Goal: Entertainment & Leisure: Consume media (video, audio)

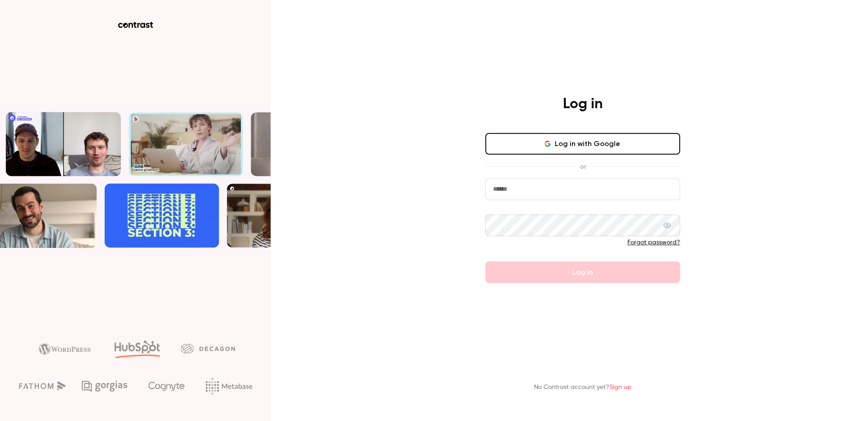
type input "**********"
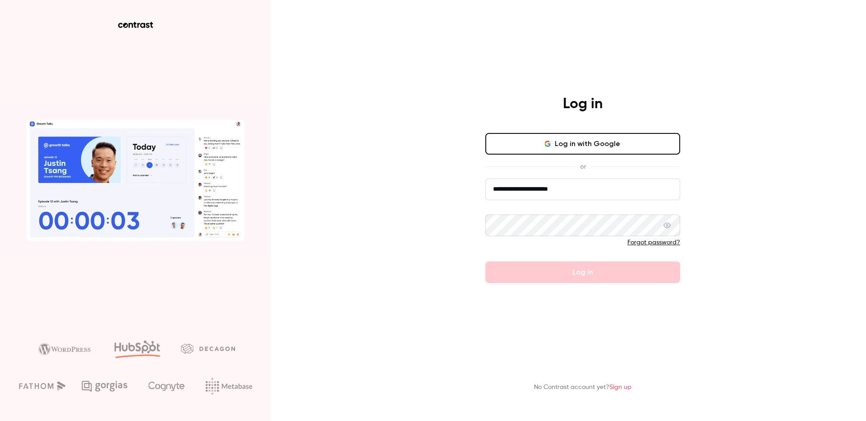
click at [572, 145] on button "Log in with Google" at bounding box center [582, 144] width 195 height 22
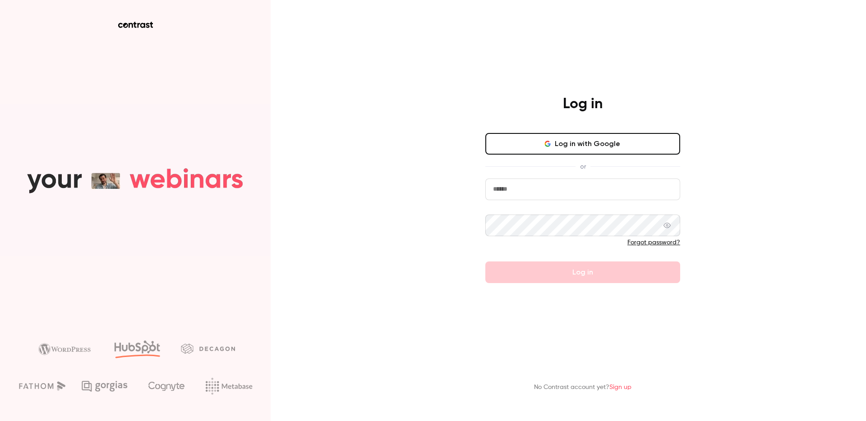
type input "**********"
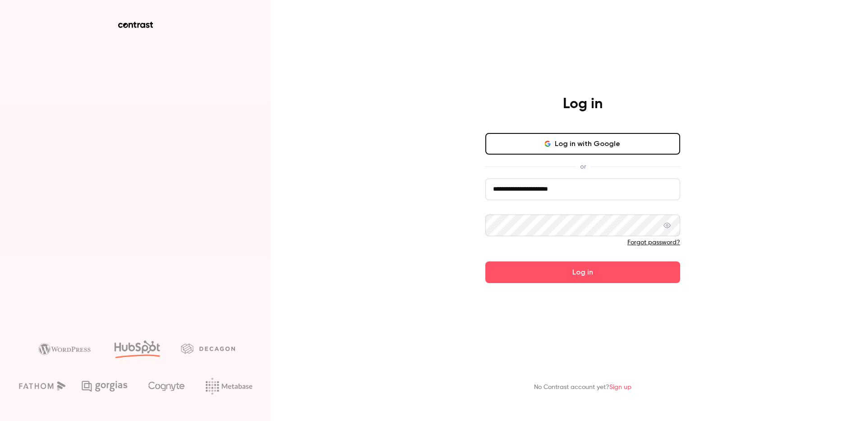
click at [573, 147] on button "Log in with Google" at bounding box center [582, 144] width 195 height 22
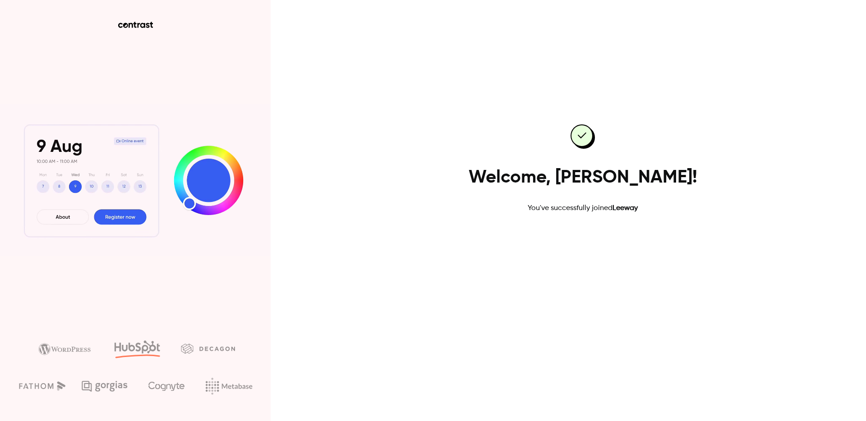
click at [590, 238] on link "Go to dashboard" at bounding box center [582, 243] width 77 height 22
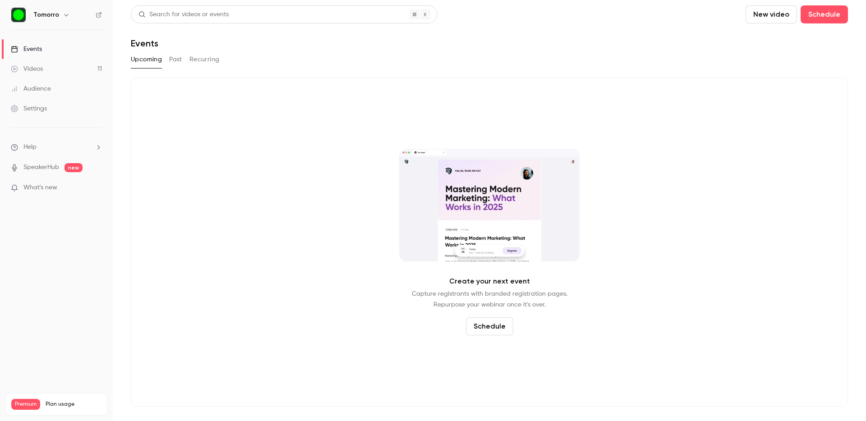
click at [49, 70] on link "Videos 11" at bounding box center [56, 69] width 113 height 20
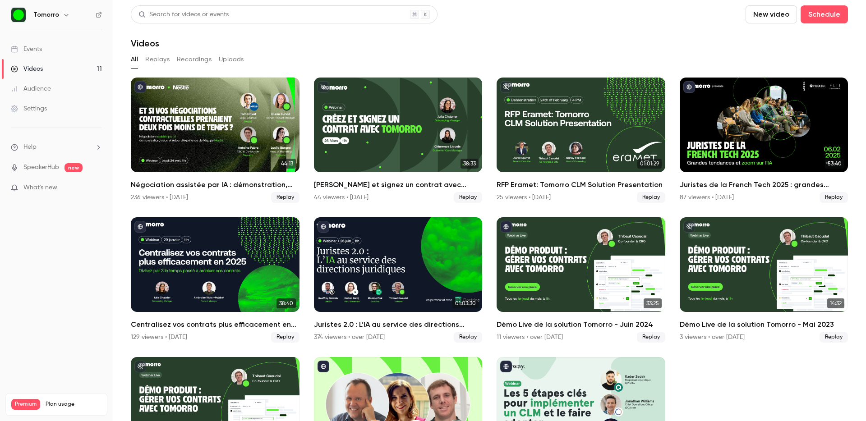
click at [222, 59] on button "Uploads" at bounding box center [231, 59] width 25 height 14
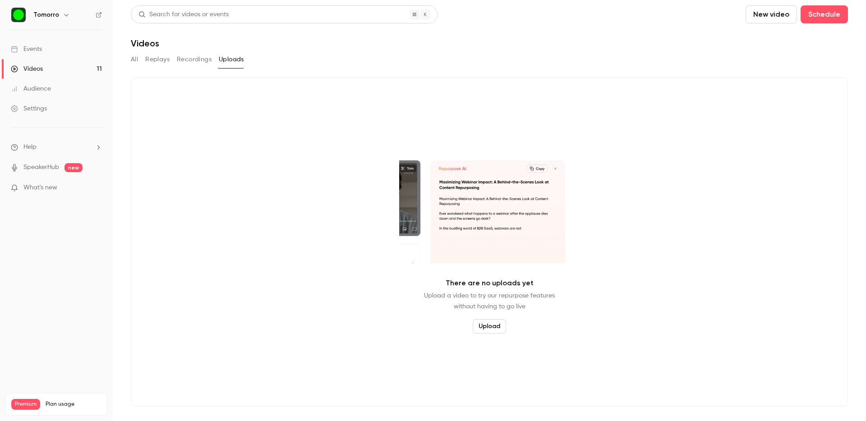
click at [160, 60] on button "Replays" at bounding box center [157, 59] width 24 height 14
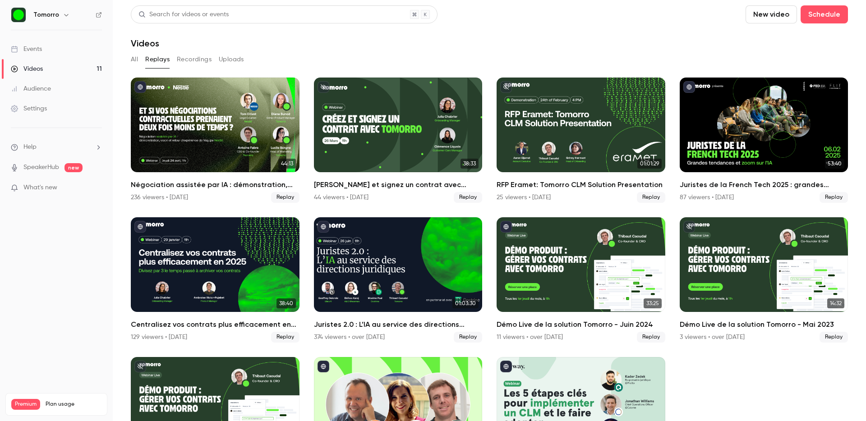
click at [192, 59] on button "Recordings" at bounding box center [194, 59] width 35 height 14
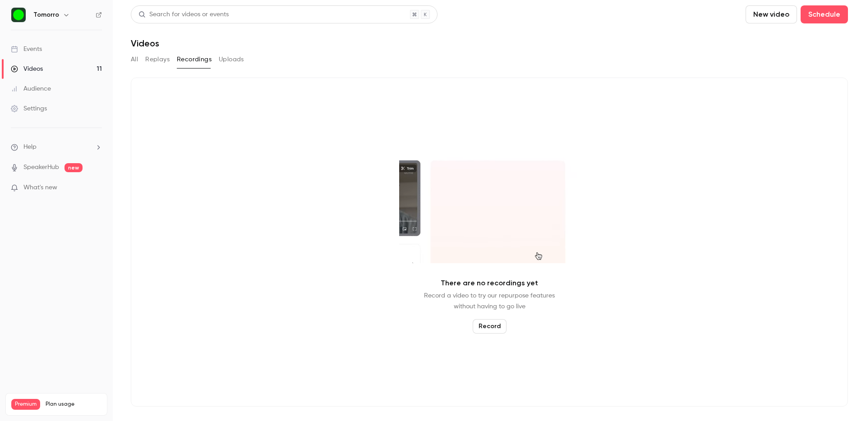
click at [149, 58] on button "Replays" at bounding box center [157, 59] width 24 height 14
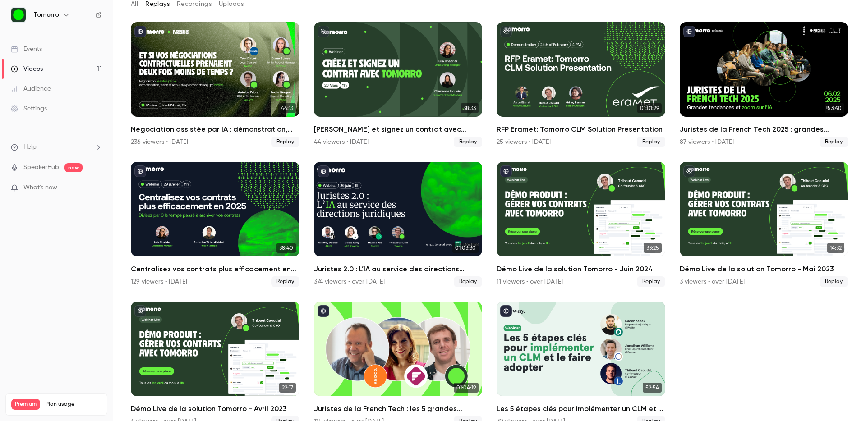
scroll to position [55, 0]
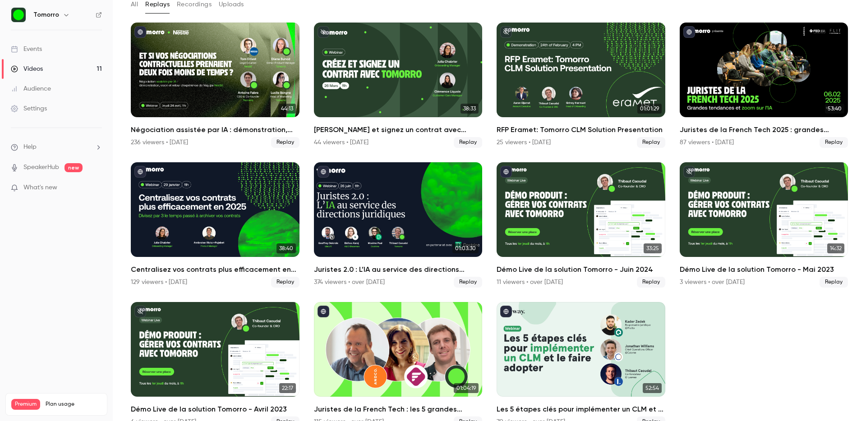
click at [36, 186] on span "What's new" at bounding box center [40, 187] width 34 height 9
click at [5, 243] on div at bounding box center [433, 210] width 866 height 421
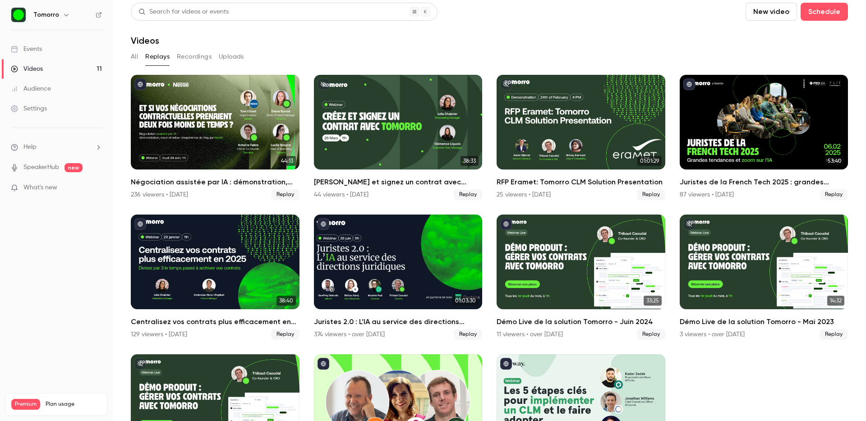
scroll to position [0, 0]
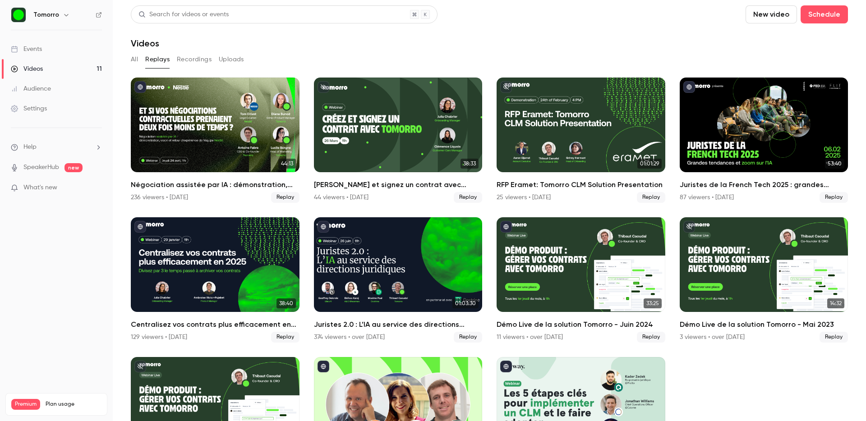
click at [129, 60] on main "Search for videos or events New video Schedule Videos All Replays Recordings Up…" at bounding box center [489, 210] width 753 height 421
click at [133, 58] on button "All" at bounding box center [134, 59] width 7 height 14
click at [54, 68] on link "Videos 11" at bounding box center [56, 69] width 113 height 20
click at [49, 89] on div "Audience" at bounding box center [31, 88] width 40 height 9
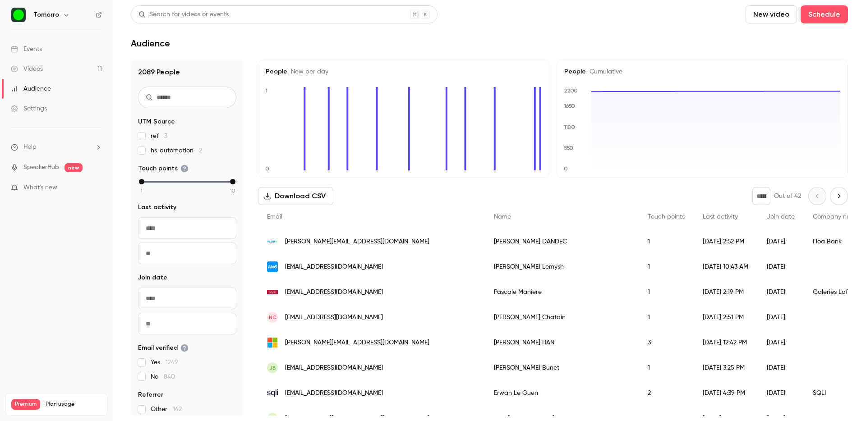
click at [48, 69] on link "Videos 11" at bounding box center [56, 69] width 113 height 20
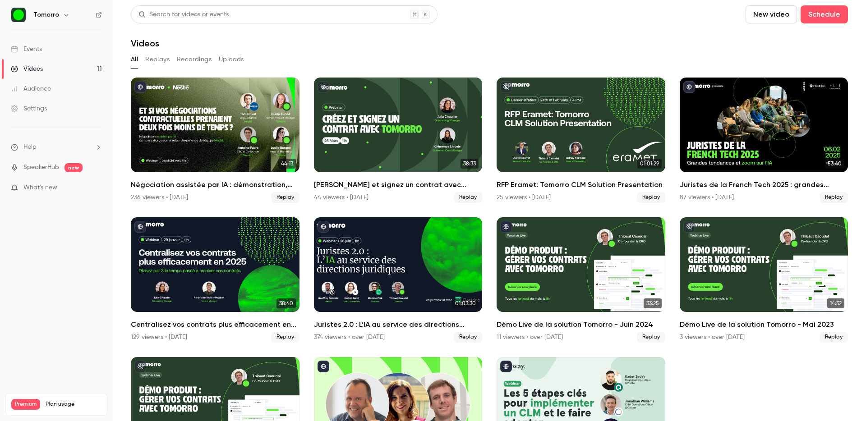
click at [36, 87] on div "Audience" at bounding box center [31, 88] width 40 height 9
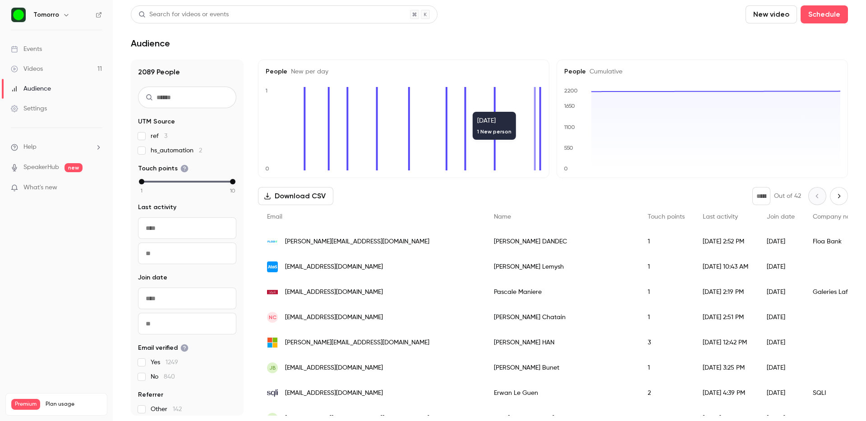
click at [693, 208] on div "Last activity" at bounding box center [725, 217] width 64 height 24
click at [702, 215] on span "Last activity" at bounding box center [719, 217] width 35 height 6
click at [693, 242] on div "2025/10/02 2:52 PM" at bounding box center [725, 241] width 64 height 25
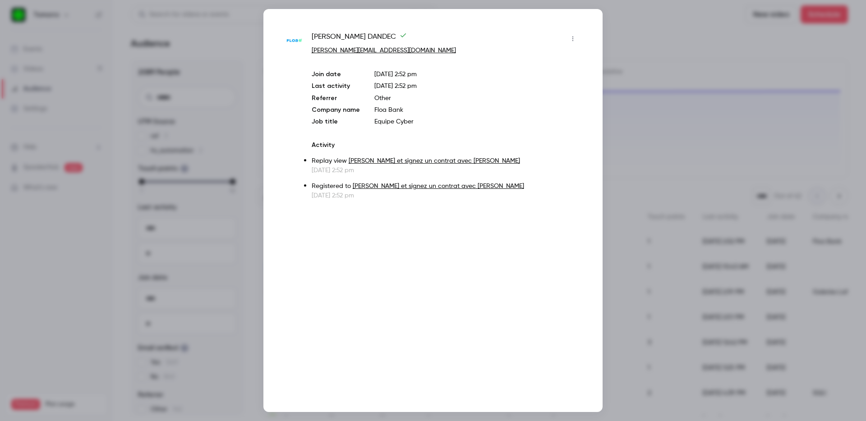
click at [724, 61] on div at bounding box center [433, 210] width 866 height 421
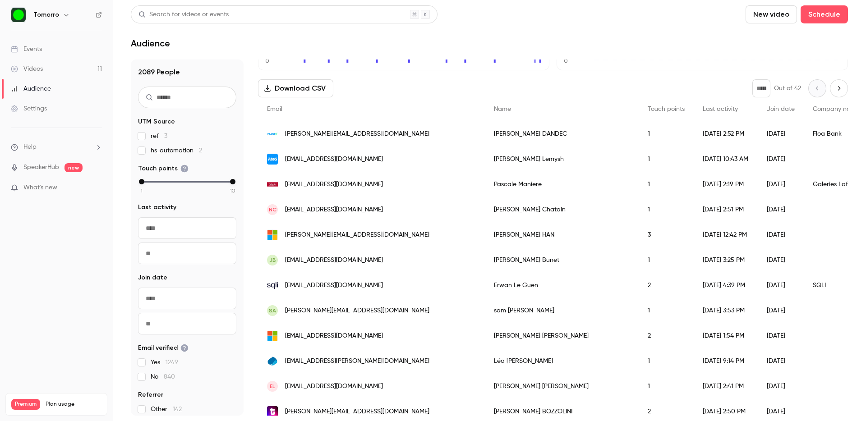
scroll to position [115, 0]
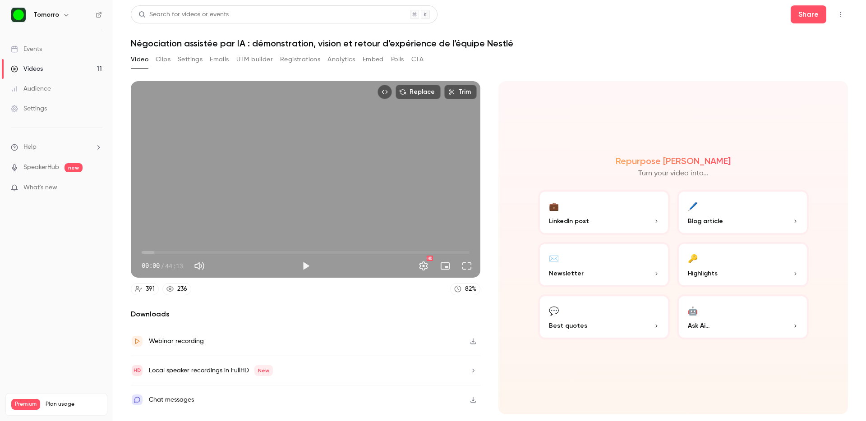
click at [471, 341] on icon "button" at bounding box center [472, 341] width 7 height 6
click at [160, 60] on button "Clips" at bounding box center [163, 59] width 15 height 14
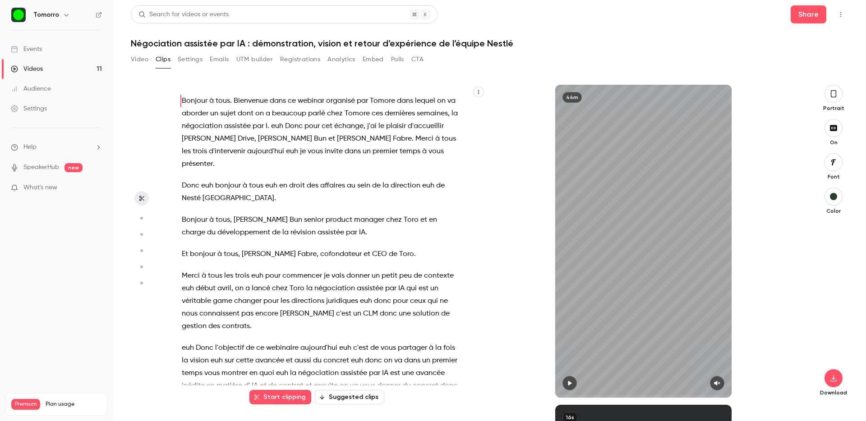
click at [225, 62] on button "Emails" at bounding box center [219, 59] width 19 height 14
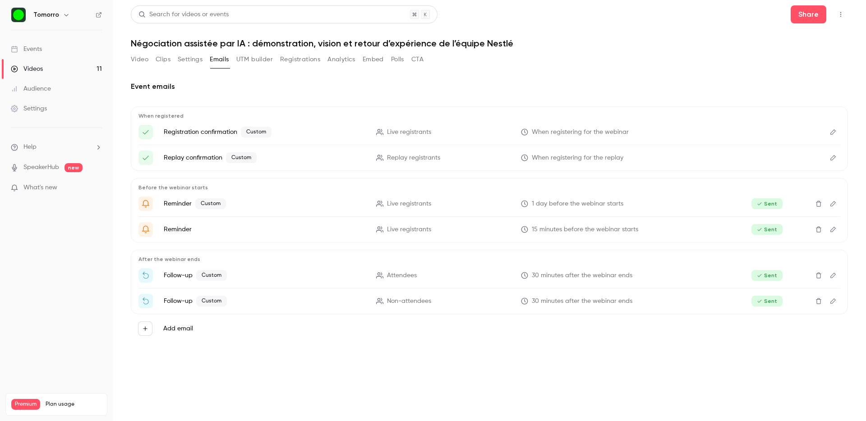
click at [162, 60] on button "Clips" at bounding box center [163, 59] width 15 height 14
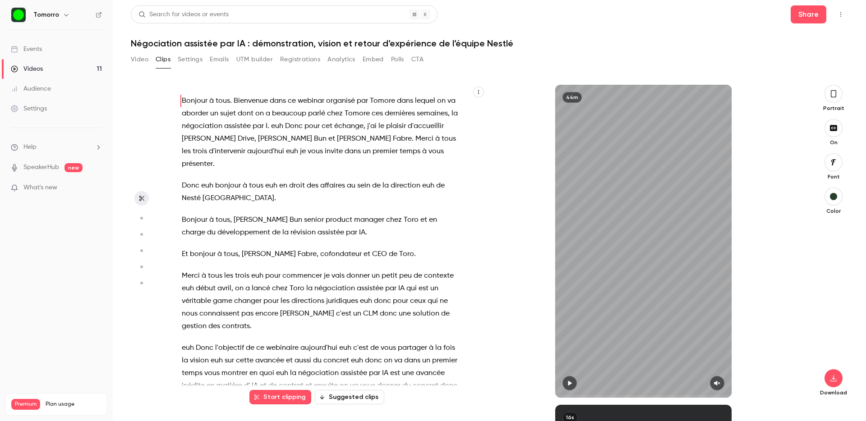
click at [142, 215] on icon "button" at bounding box center [141, 218] width 8 height 6
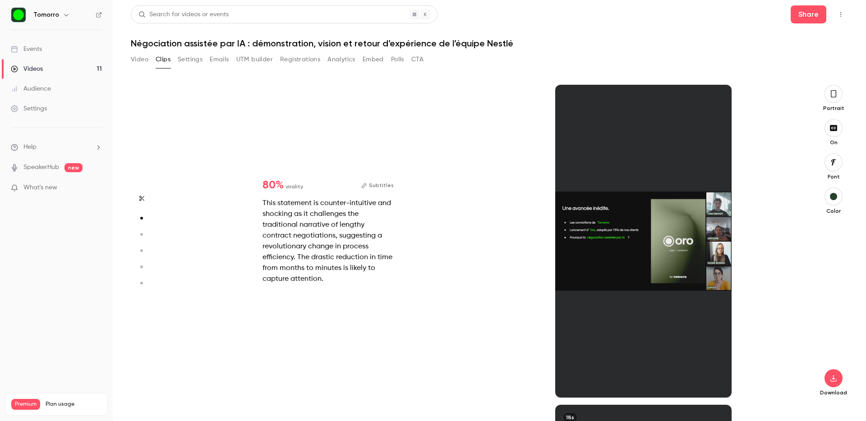
scroll to position [320, 0]
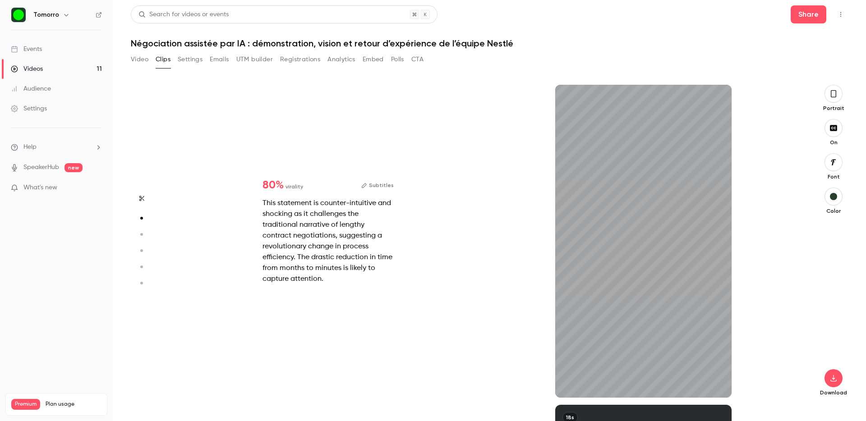
click at [142, 229] on button "button" at bounding box center [141, 234] width 14 height 14
type input "*"
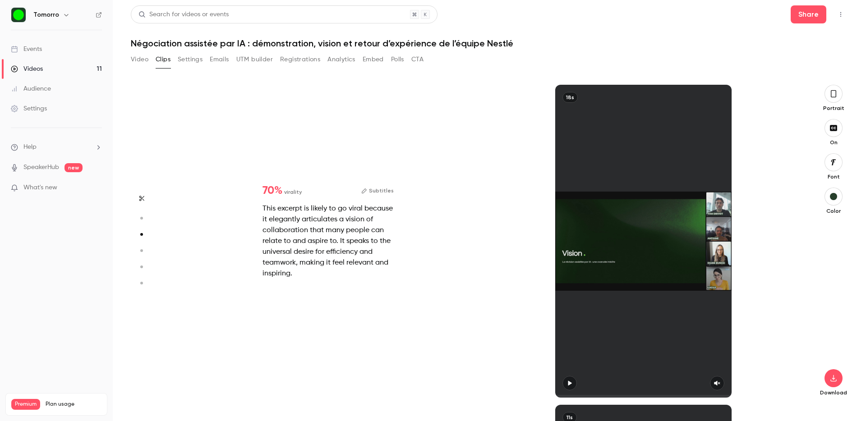
scroll to position [640, 0]
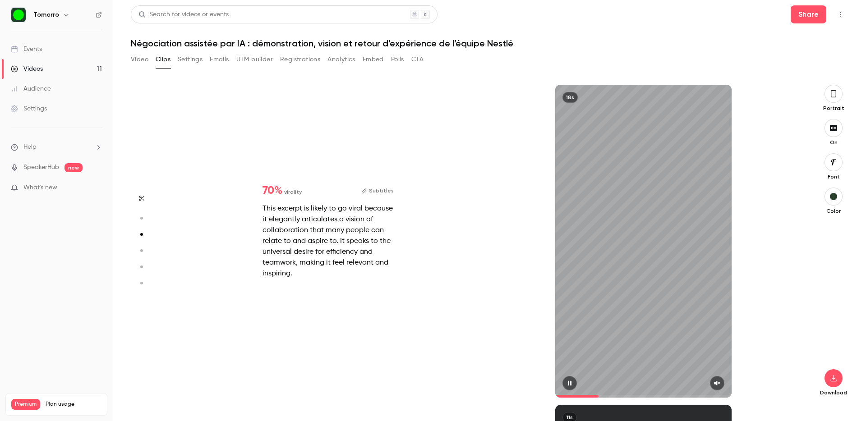
type input "*"
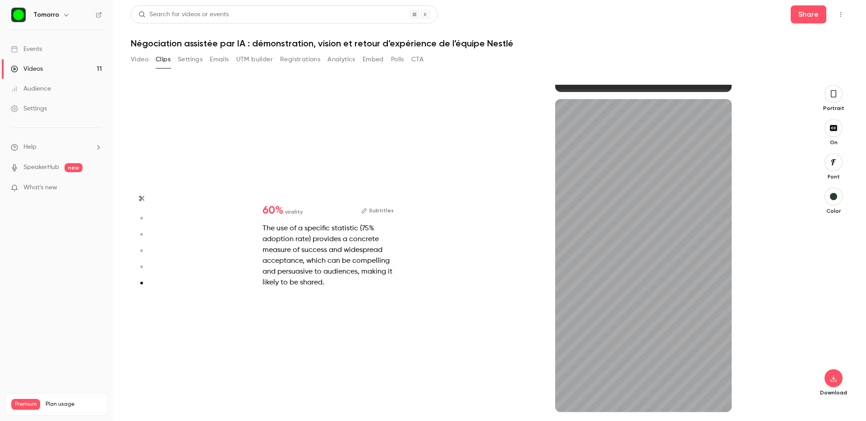
type input "*"
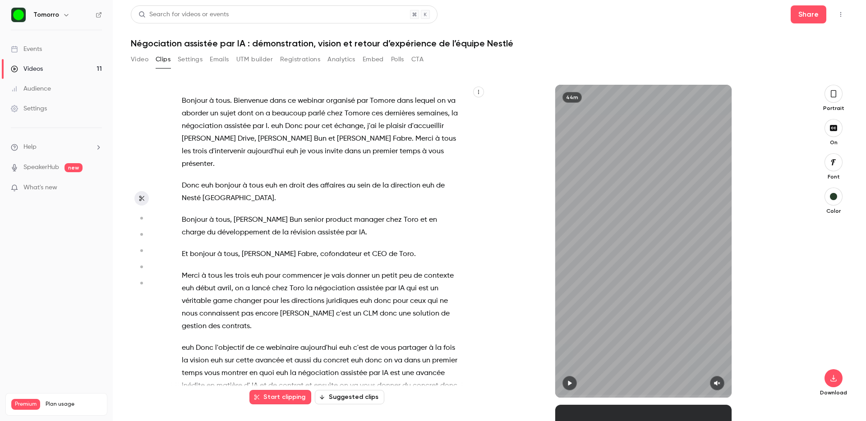
scroll to position [0, 0]
click at [48, 63] on link "Videos 11" at bounding box center [56, 69] width 113 height 20
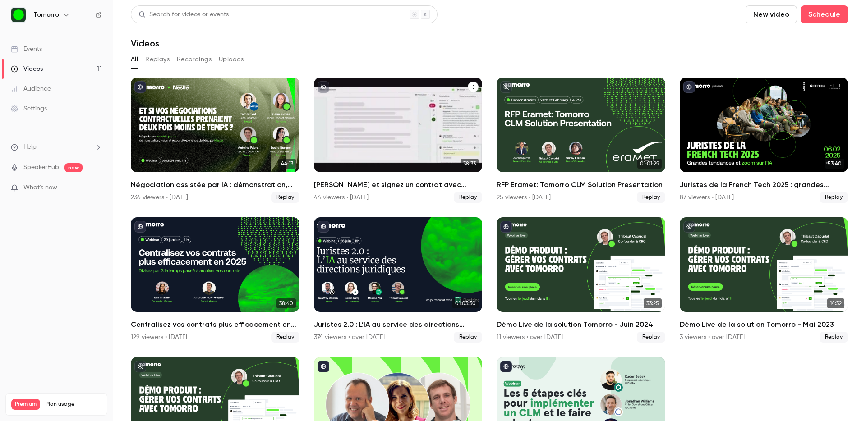
click at [409, 144] on div "Créez et signez un contrat avec Tomorro" at bounding box center [398, 125] width 169 height 95
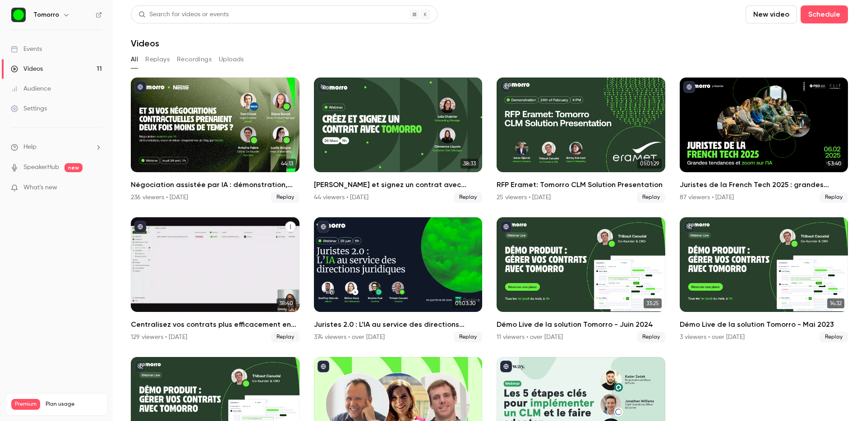
click at [169, 270] on div "Centralisez vos contrats plus efficacement en 2025" at bounding box center [215, 264] width 169 height 95
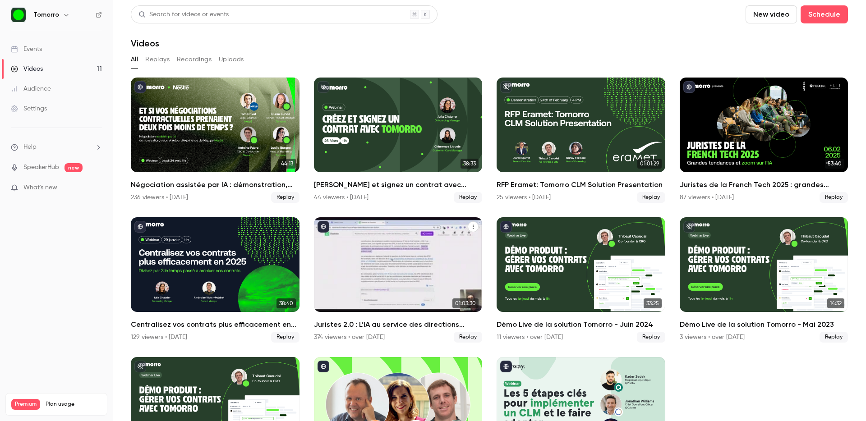
click at [386, 265] on div "Juristes 2.0 : L’IA au service des directions juridiques" at bounding box center [398, 264] width 169 height 95
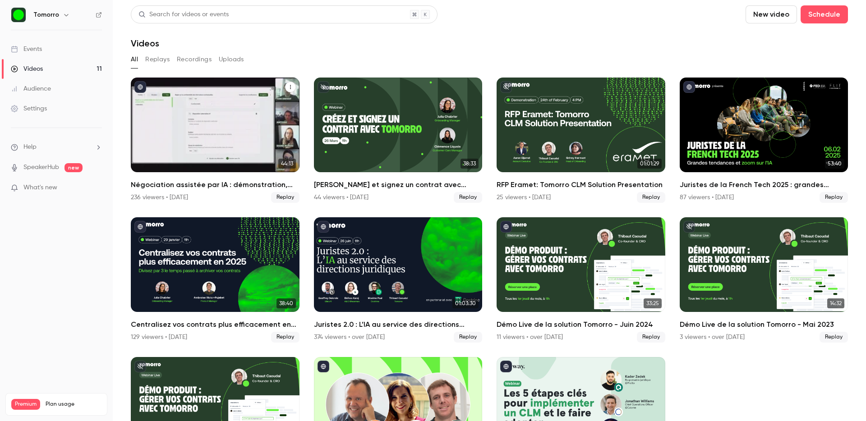
click at [211, 159] on div "Négociation assistée par IA : démonstration, vision et retour d’expérience de l…" at bounding box center [215, 125] width 169 height 95
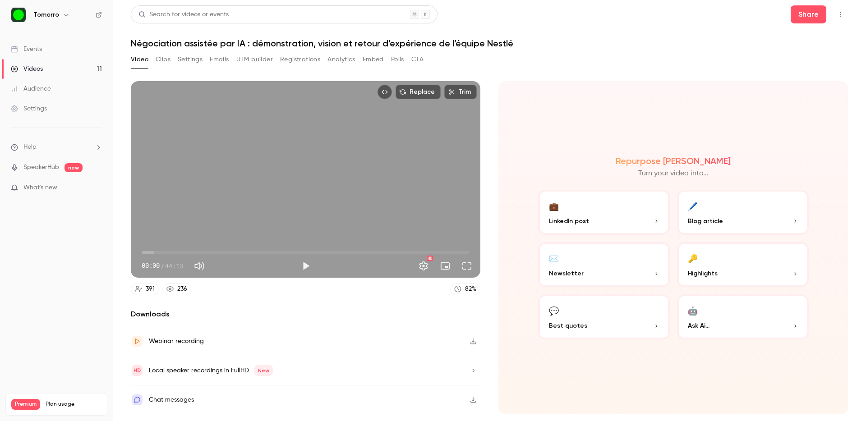
click at [160, 58] on button "Clips" at bounding box center [163, 59] width 15 height 14
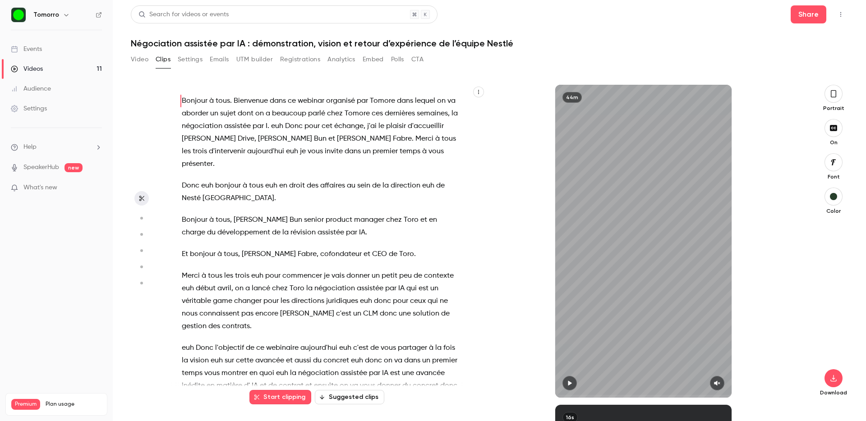
click at [479, 90] on icon "button" at bounding box center [478, 91] width 5 height 5
click at [460, 110] on div "Copy transcript" at bounding box center [442, 113] width 69 height 9
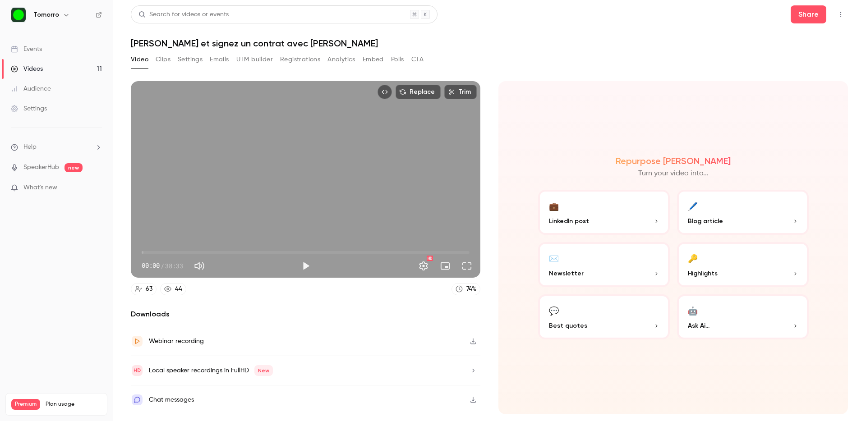
click at [297, 268] on button "Play" at bounding box center [306, 266] width 18 height 18
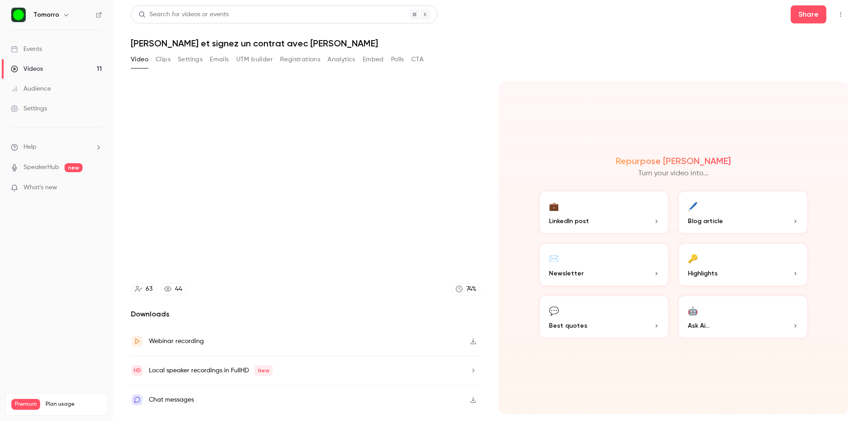
type input "***"
click at [156, 58] on button "Clips" at bounding box center [163, 59] width 15 height 14
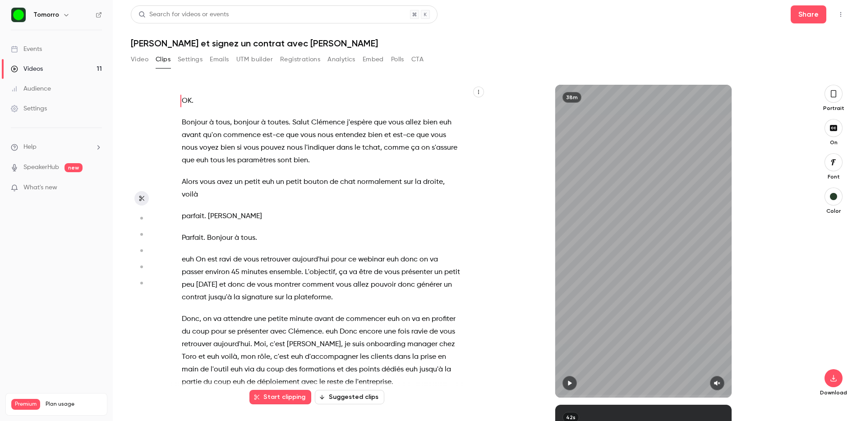
click at [481, 91] on button "button" at bounding box center [478, 92] width 11 height 11
click at [439, 109] on div "Copy transcript" at bounding box center [442, 113] width 69 height 9
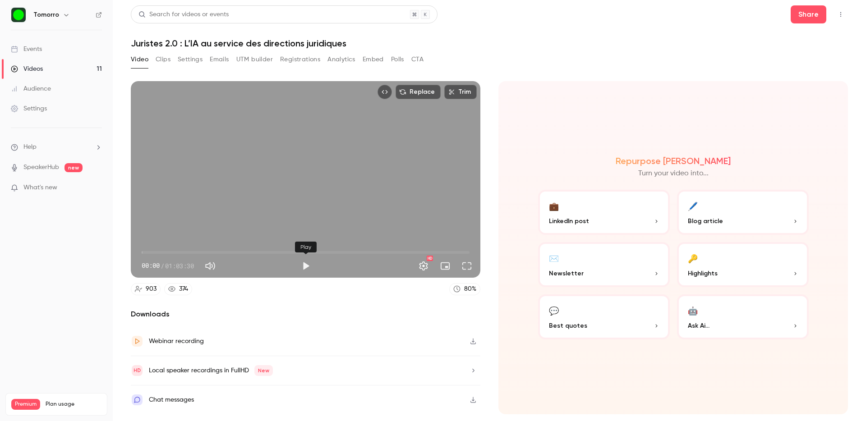
click at [302, 264] on button "Play" at bounding box center [306, 266] width 18 height 18
click at [302, 264] on button "Pause" at bounding box center [306, 266] width 18 height 18
type input "***"
click at [160, 60] on button "Clips" at bounding box center [163, 59] width 15 height 14
click at [299, 267] on button "Play" at bounding box center [306, 266] width 18 height 18
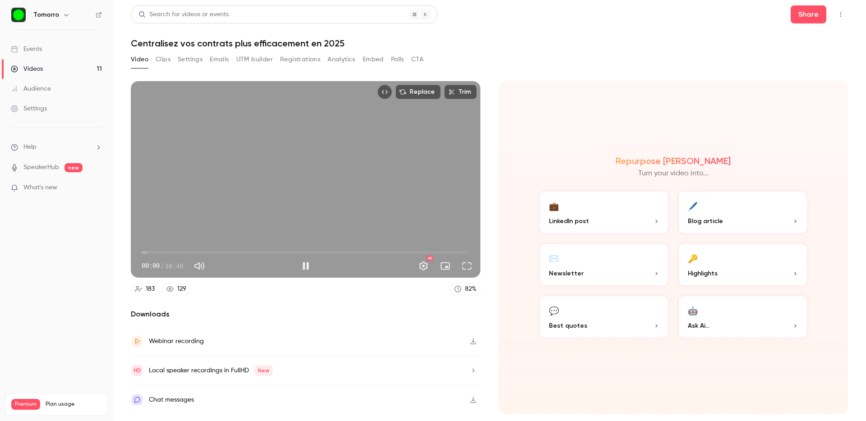
click at [160, 252] on span "00:00" at bounding box center [306, 252] width 328 height 14
click at [186, 251] on span "02:20" at bounding box center [306, 252] width 328 height 14
click at [208, 252] on span "07:52" at bounding box center [306, 252] width 328 height 14
click at [231, 251] on span "07:55" at bounding box center [306, 252] width 328 height 14
click at [256, 250] on span "13:30" at bounding box center [306, 252] width 328 height 14
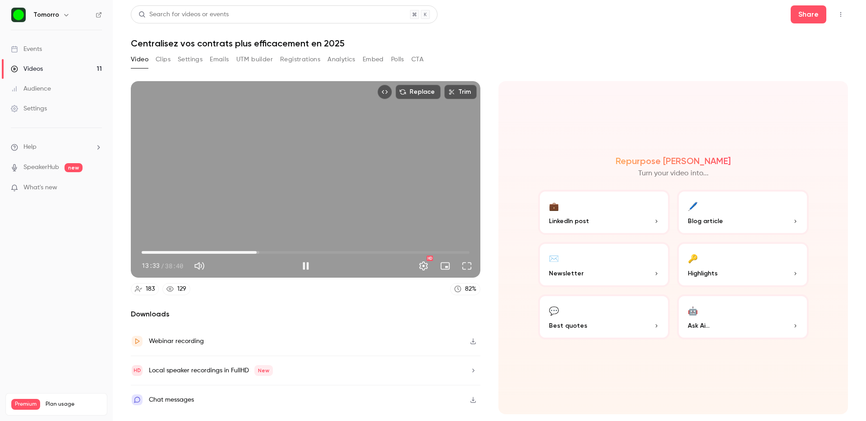
click at [286, 250] on span "13:33" at bounding box center [306, 252] width 328 height 14
click at [333, 250] on span "17:05" at bounding box center [306, 252] width 328 height 14
click at [346, 252] on span "22:37" at bounding box center [306, 252] width 328 height 14
click at [369, 251] on span "26:48" at bounding box center [306, 252] width 328 height 14
click at [363, 252] on span "26:49" at bounding box center [306, 252] width 328 height 14
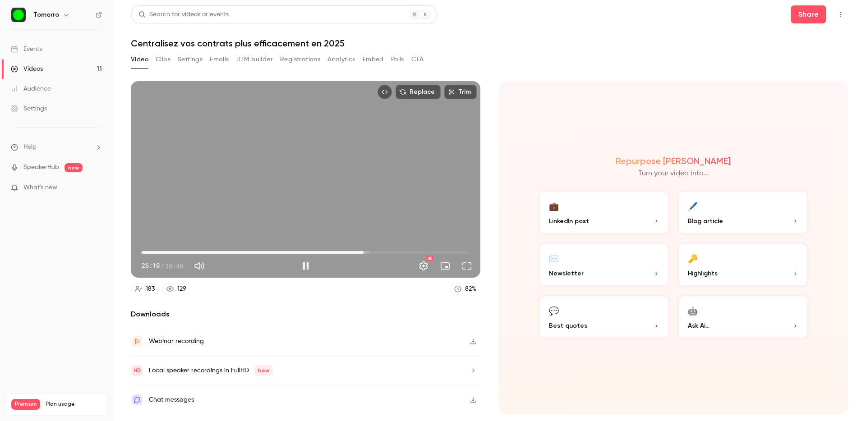
click at [301, 268] on button "Pause" at bounding box center [306, 266] width 18 height 18
type input "****"
